Goal: Check status: Check status

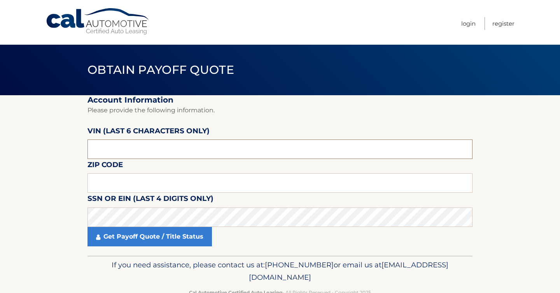
click at [175, 143] on input "text" at bounding box center [279, 149] width 385 height 19
type input "155771"
type input "07731"
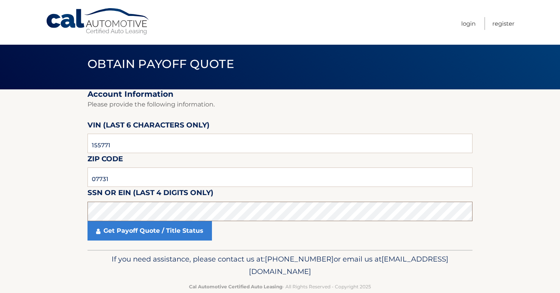
scroll to position [7, 0]
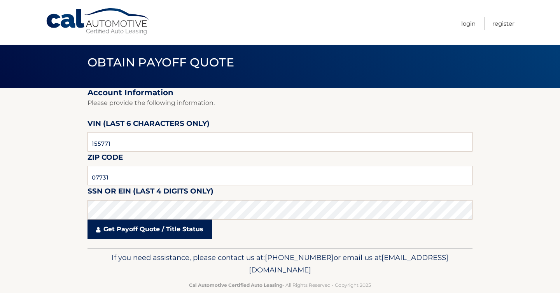
click at [149, 225] on link "Get Payoff Quote / Title Status" at bounding box center [149, 229] width 124 height 19
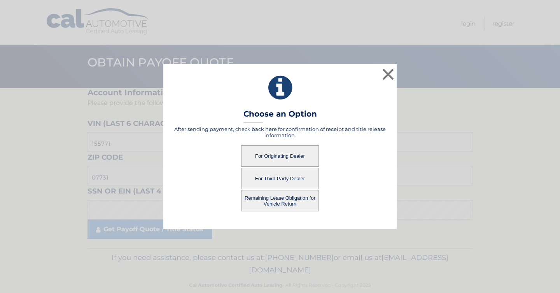
click at [296, 201] on button "Remaining Lease Obligation for Vehicle Return" at bounding box center [280, 200] width 78 height 21
click at [287, 202] on button "Remaining Lease Obligation for Vehicle Return" at bounding box center [280, 200] width 78 height 21
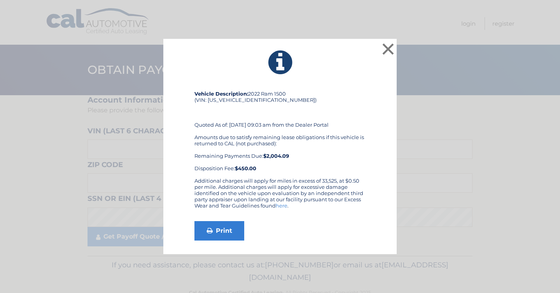
drag, startPoint x: 258, startPoint y: 155, endPoint x: 295, endPoint y: 157, distance: 37.0
click at [295, 157] on div "Amounts due to satisfy remaining lease obligations if this vehicle is returned …" at bounding box center [279, 152] width 171 height 37
drag, startPoint x: 221, startPoint y: 137, endPoint x: 289, endPoint y: 140, distance: 68.5
click at [289, 140] on div "Amounts due to satisfy remaining lease obligations if this vehicle is returned …" at bounding box center [279, 152] width 171 height 37
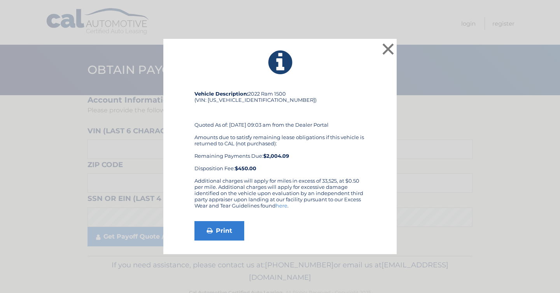
click at [289, 140] on div "Amounts due to satisfy remaining lease obligations if this vehicle is returned …" at bounding box center [279, 152] width 171 height 37
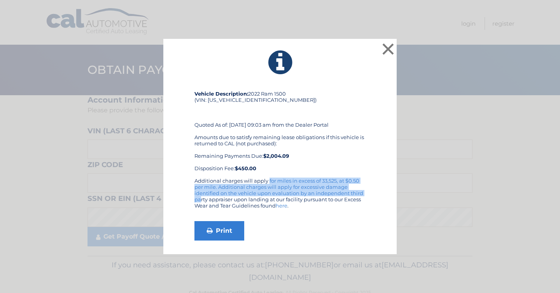
drag, startPoint x: 218, startPoint y: 179, endPoint x: 313, endPoint y: 192, distance: 95.7
click at [313, 192] on div "Additional charges will apply for miles in excess of 33,525, at $0.50 per mile.…" at bounding box center [279, 196] width 171 height 37
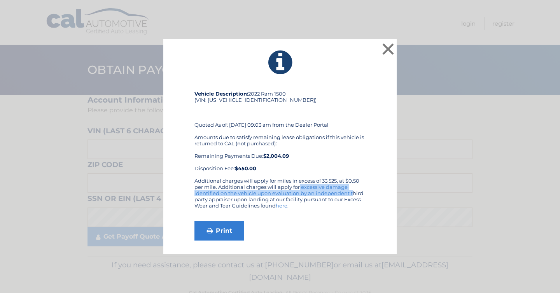
drag, startPoint x: 248, startPoint y: 190, endPoint x: 321, endPoint y: 197, distance: 73.9
click at [321, 197] on div "Additional charges will apply for miles in excess of 33,525, at $0.50 per mile.…" at bounding box center [279, 196] width 171 height 37
click at [323, 197] on div "Additional charges will apply for miles in excess of 33,525, at $0.50 per mile.…" at bounding box center [279, 196] width 171 height 37
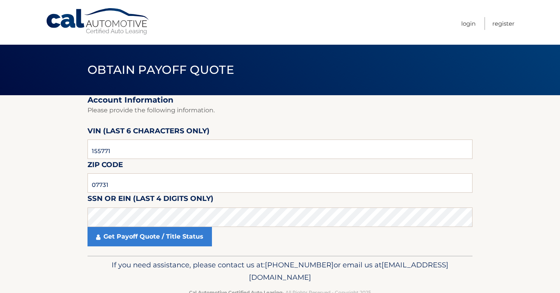
scroll to position [7, 0]
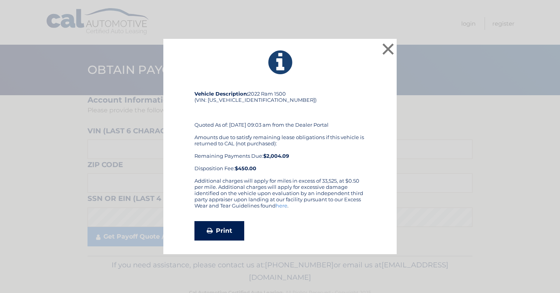
click at [227, 234] on link "Print" at bounding box center [219, 230] width 50 height 19
